Goal: Task Accomplishment & Management: Use online tool/utility

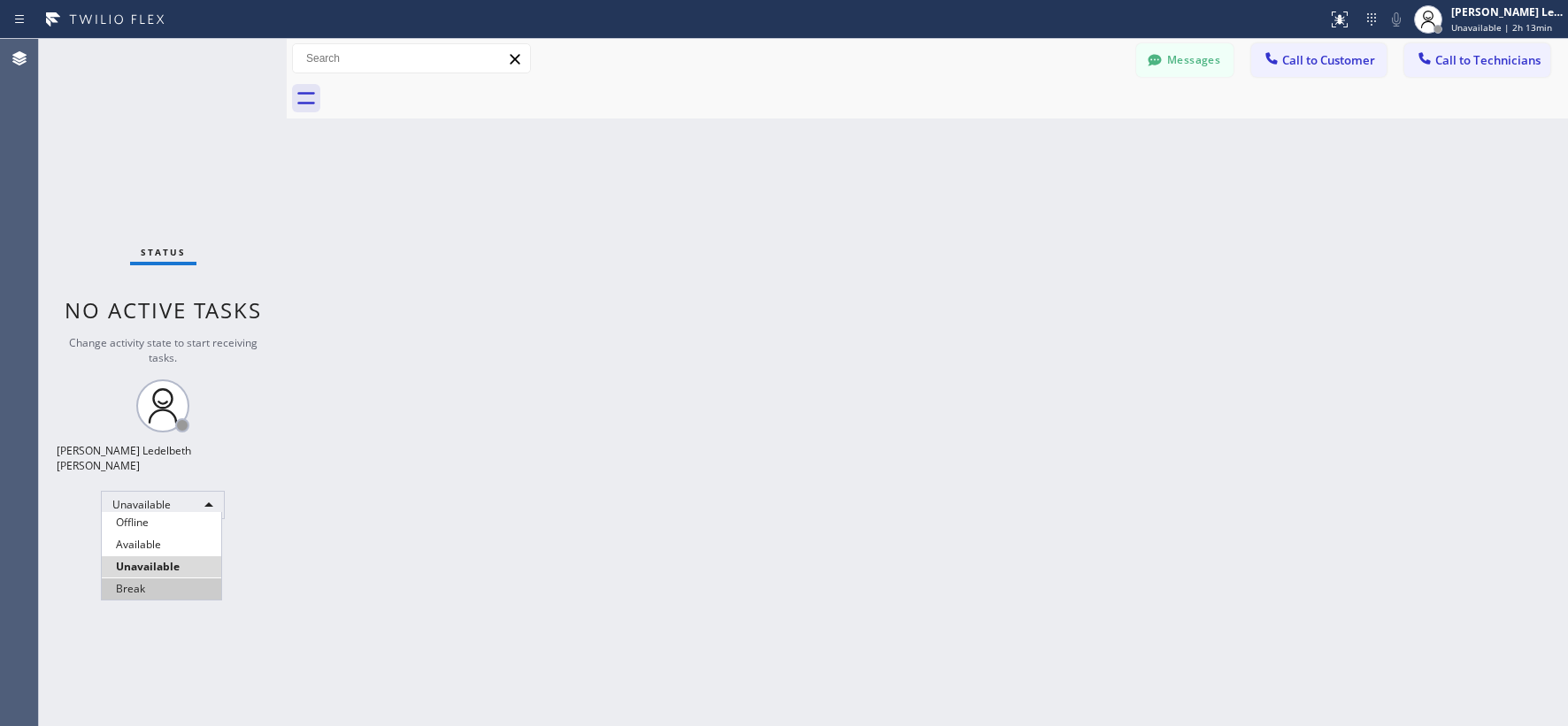
click at [157, 583] on li "Break" at bounding box center [161, 589] width 119 height 21
click at [185, 500] on div "Break" at bounding box center [162, 505] width 124 height 28
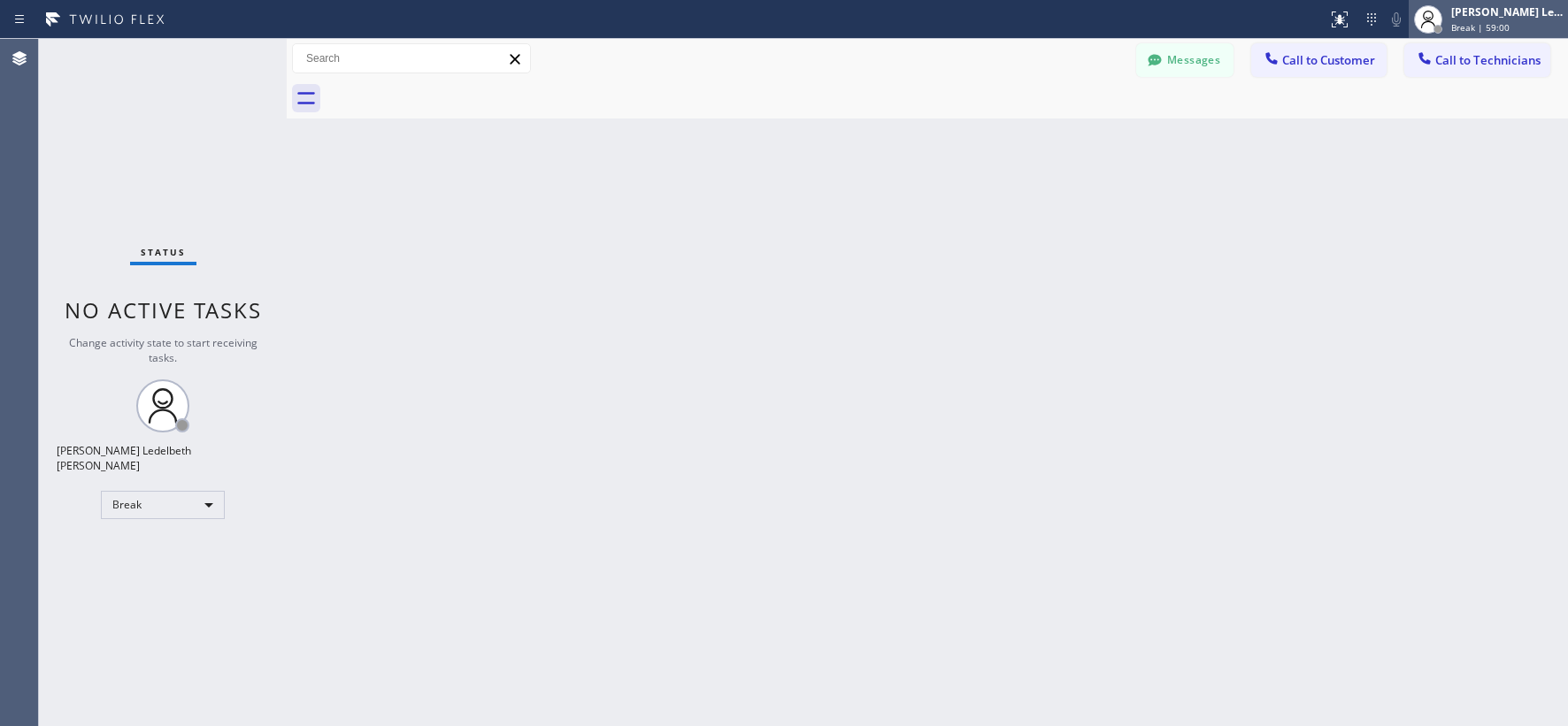
click at [1501, 6] on div "[PERSON_NAME] Ledelbeth [PERSON_NAME]" at bounding box center [1506, 12] width 112 height 15
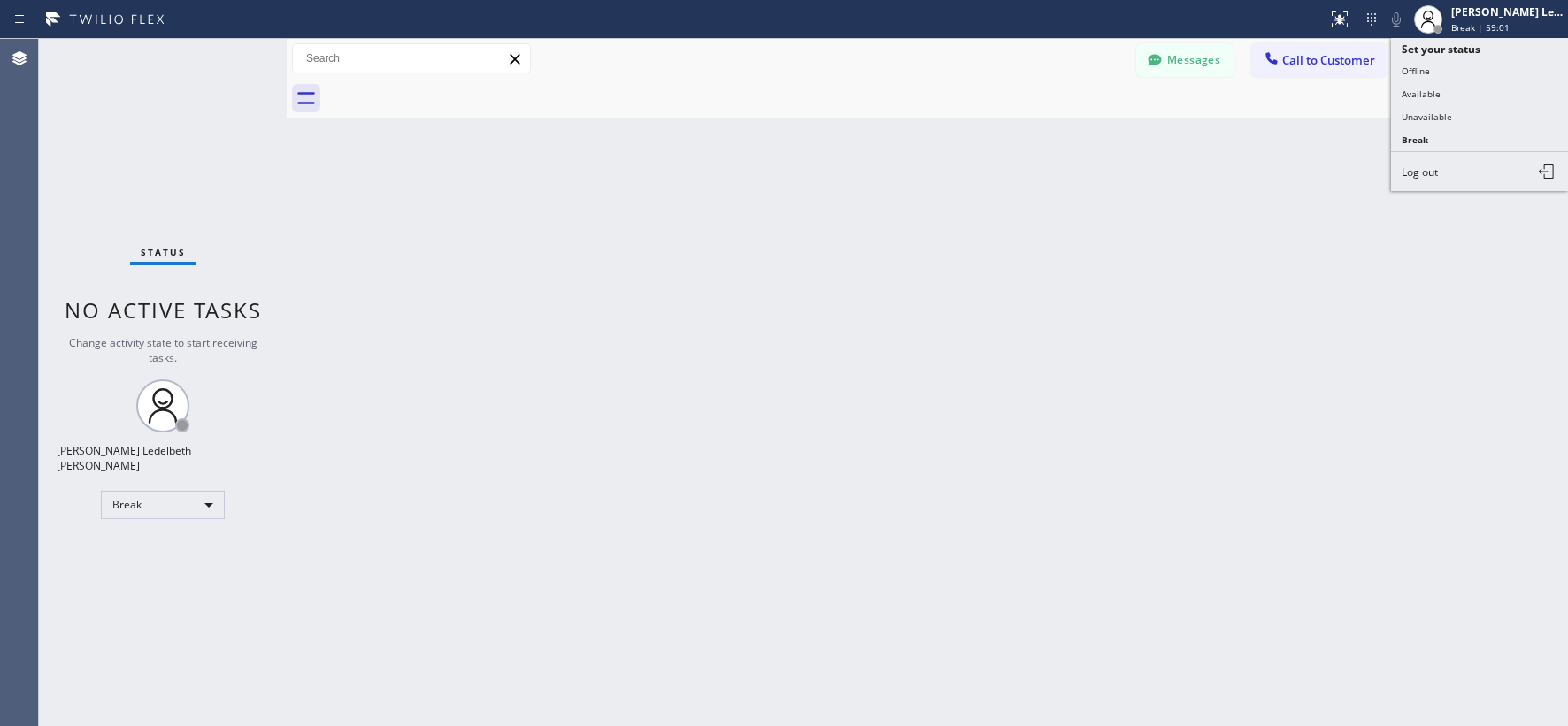
drag, startPoint x: 1424, startPoint y: 112, endPoint x: 1391, endPoint y: 139, distance: 42.6
click at [1424, 111] on button "Unavailable" at bounding box center [1479, 116] width 177 height 23
